Goal: Transaction & Acquisition: Subscribe to service/newsletter

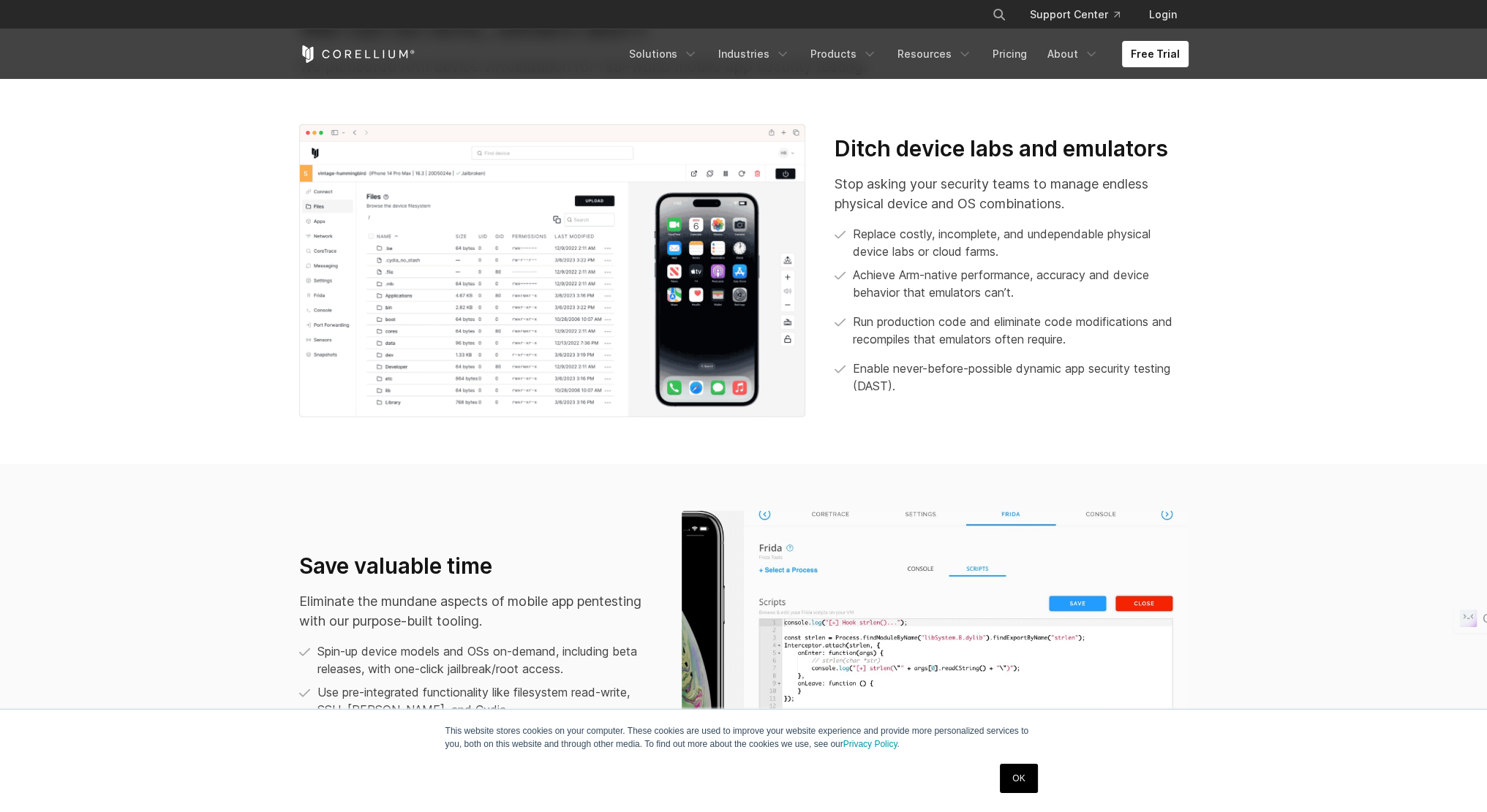
scroll to position [786, 0]
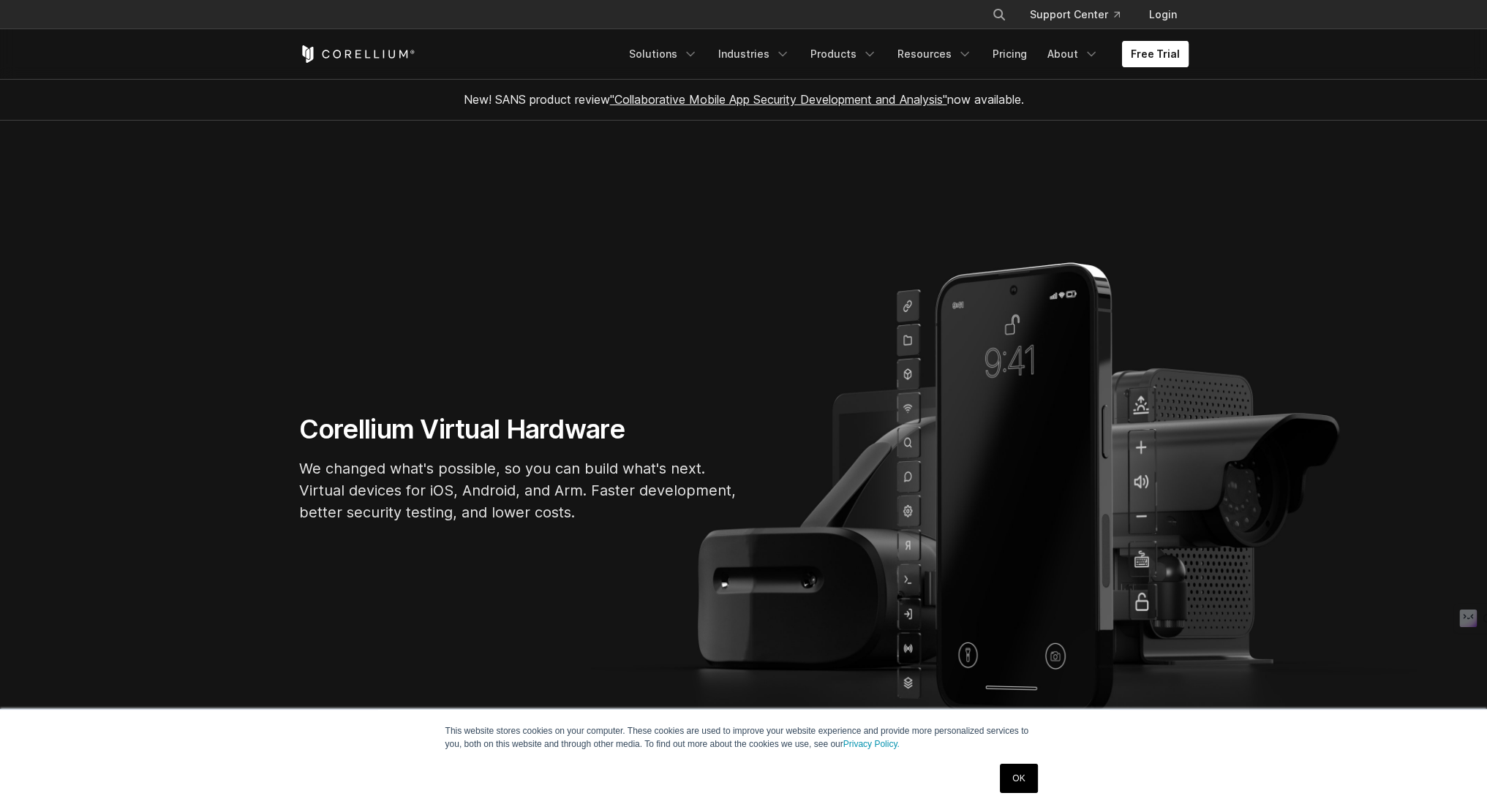
click at [1173, 49] on link "Free Trial" at bounding box center [1155, 53] width 67 height 26
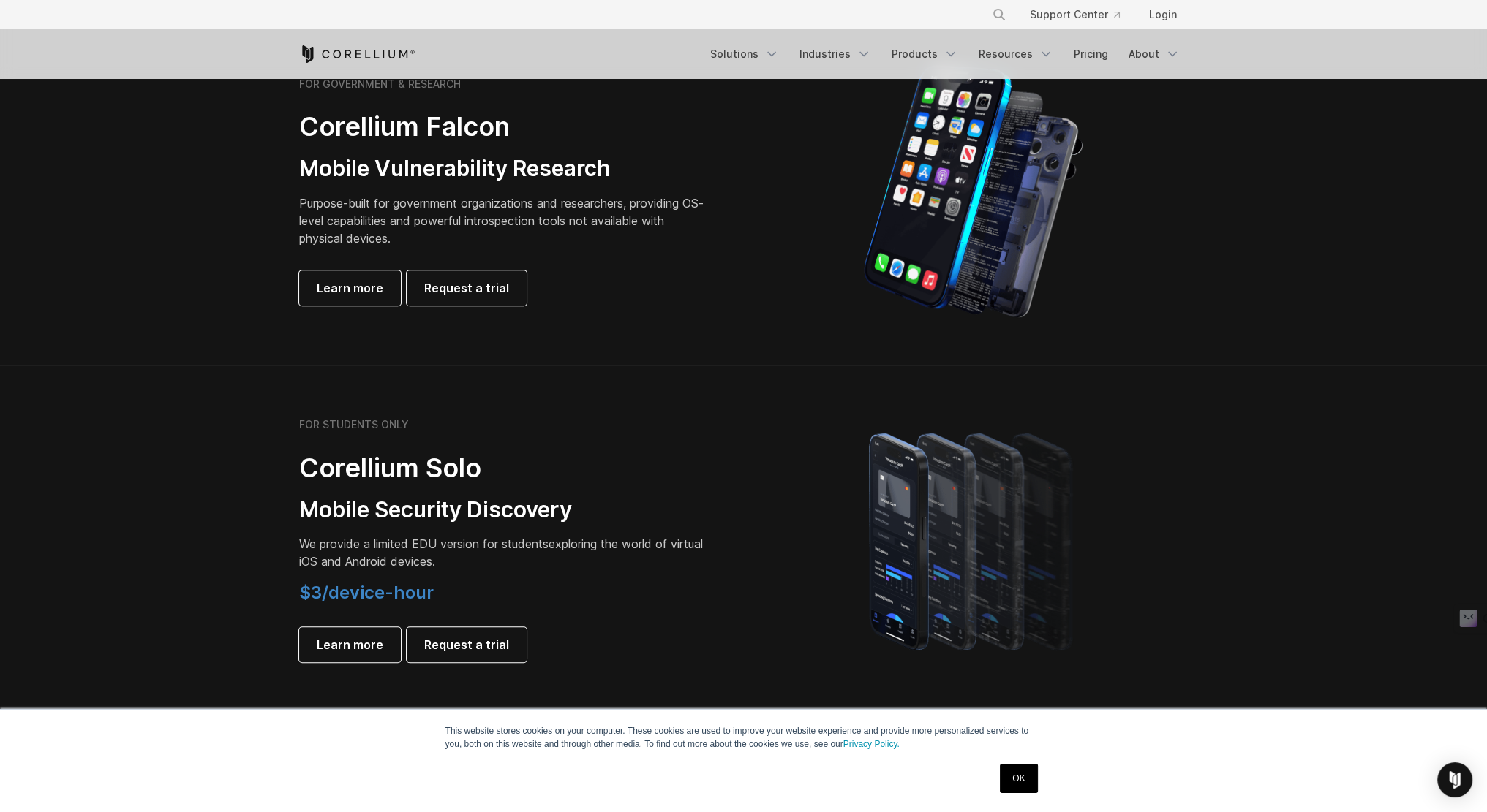
scroll to position [804, 0]
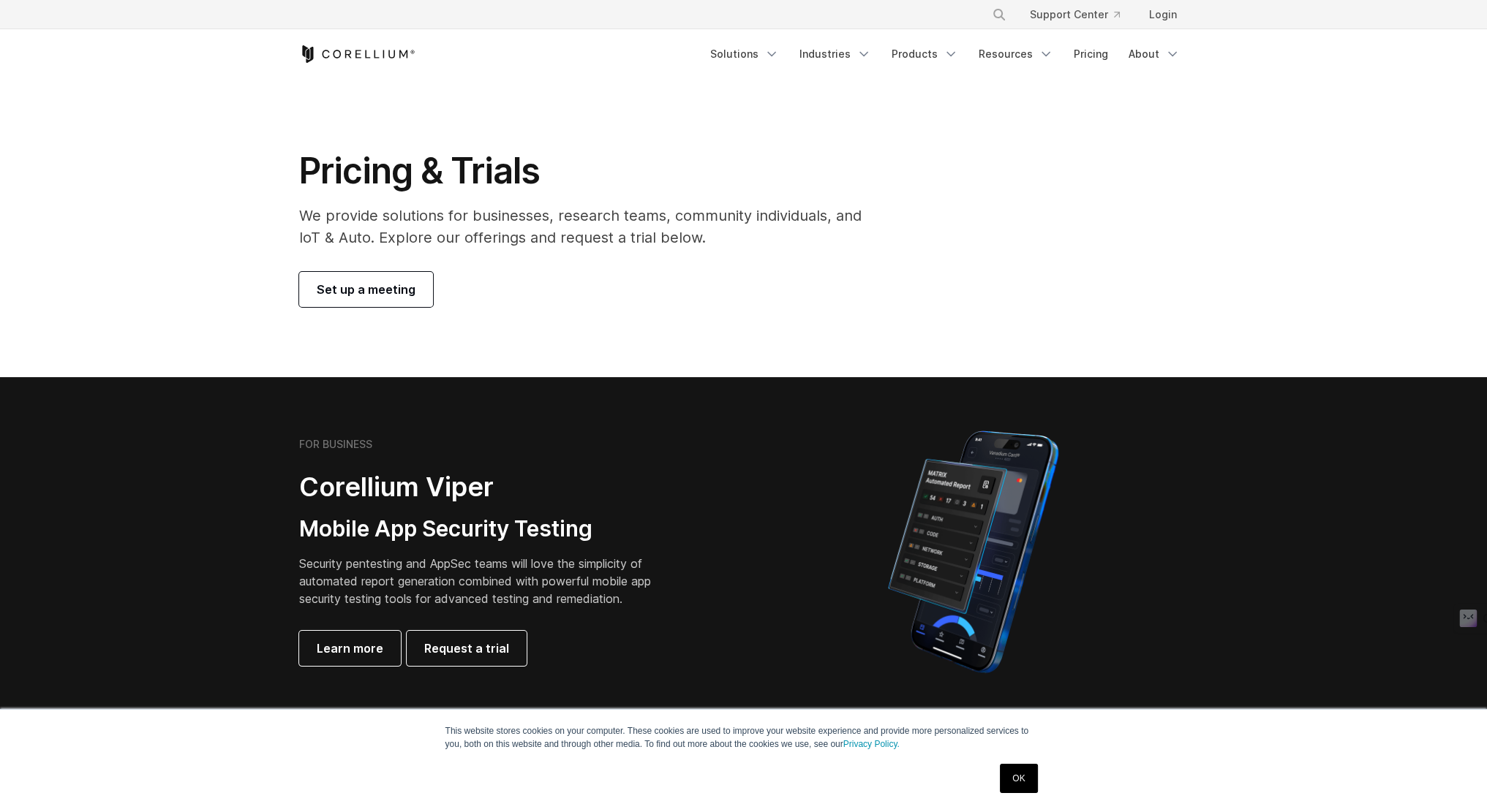
drag, startPoint x: 0, startPoint y: 0, endPoint x: 493, endPoint y: 532, distance: 725.3
click at [493, 532] on h3 "Mobile App Security Testing" at bounding box center [487, 529] width 375 height 28
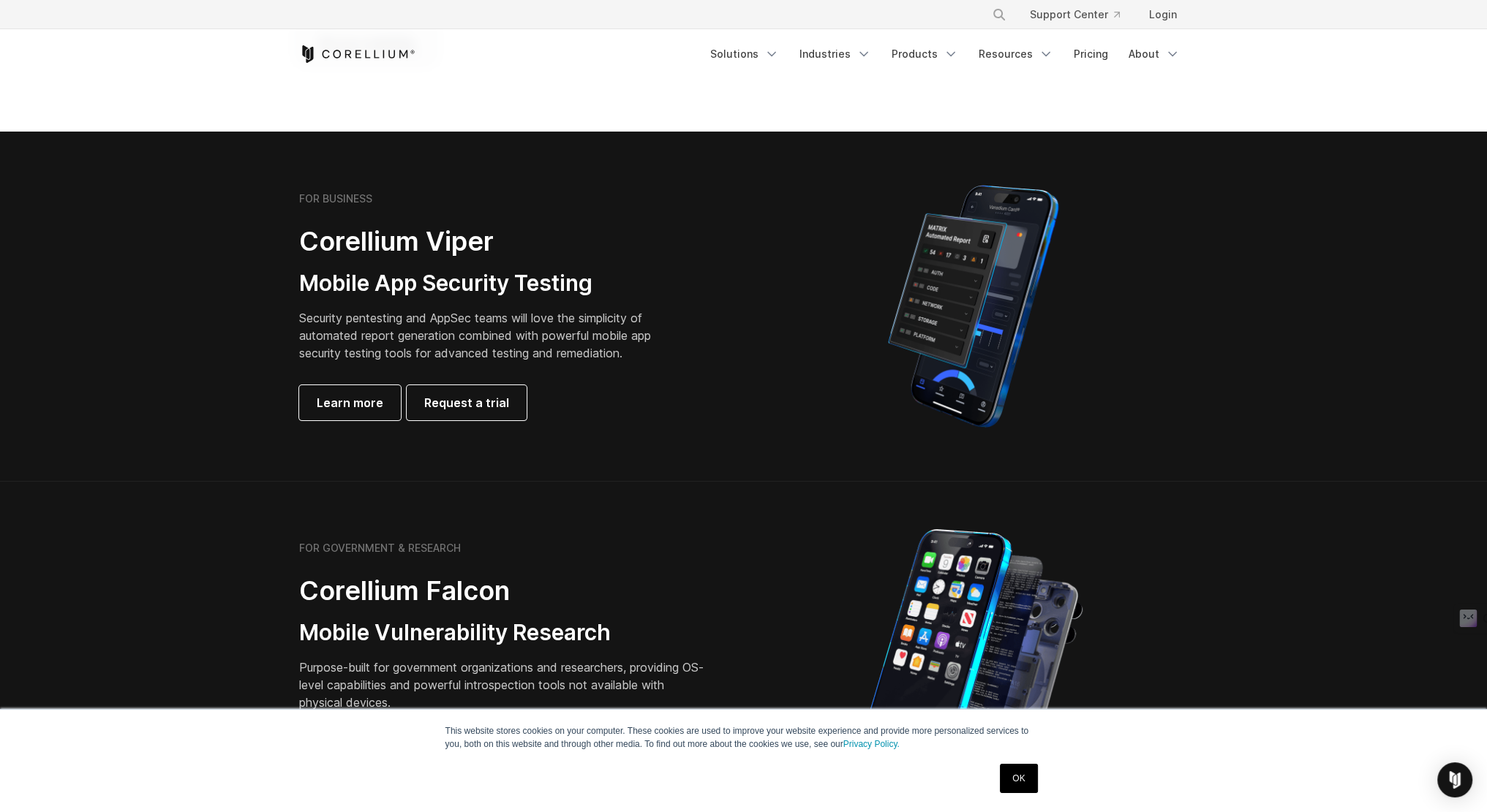
scroll to position [220, 0]
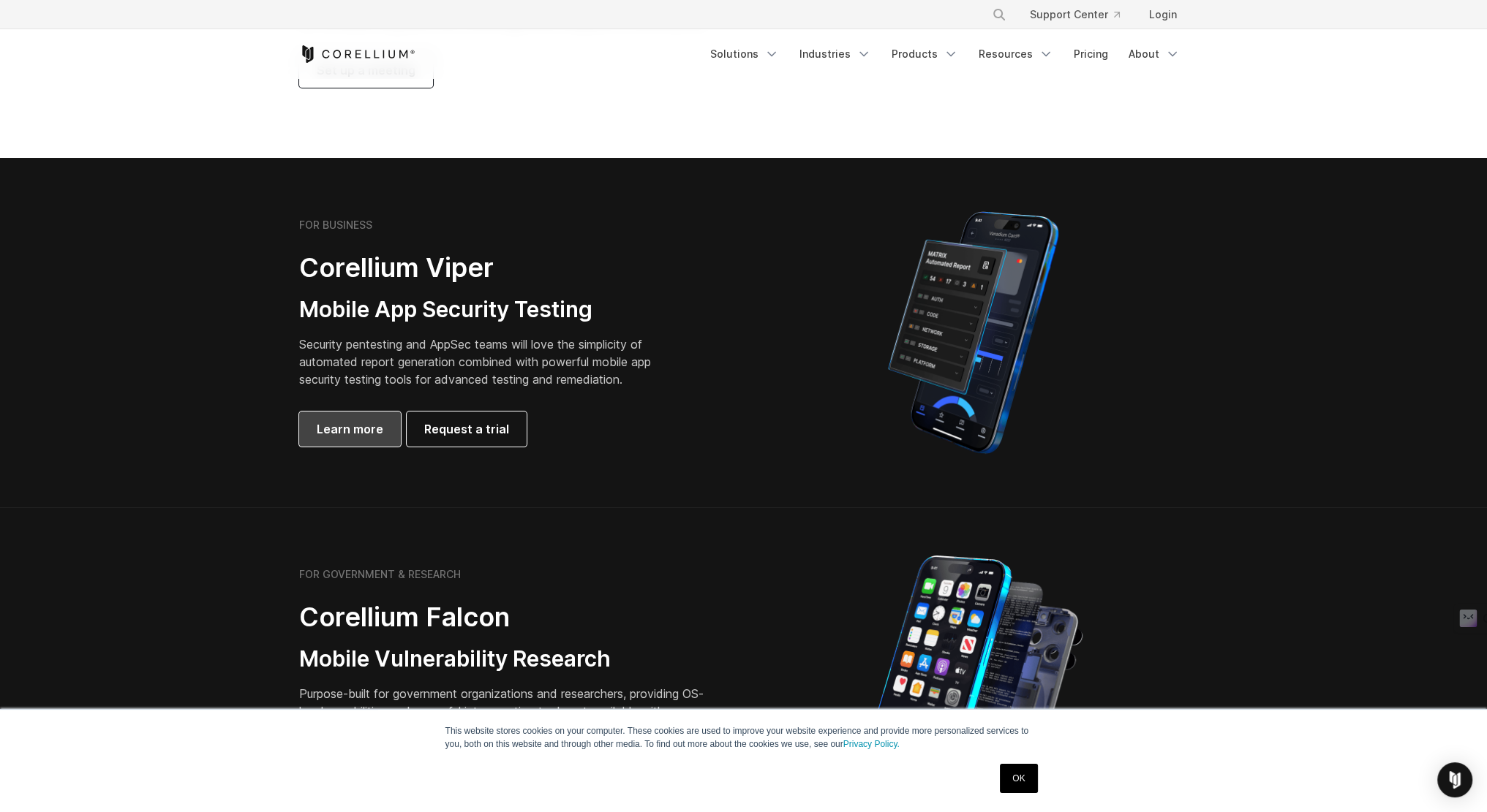
click at [358, 421] on span "Learn more" at bounding box center [350, 429] width 67 height 18
